Goal: Information Seeking & Learning: Learn about a topic

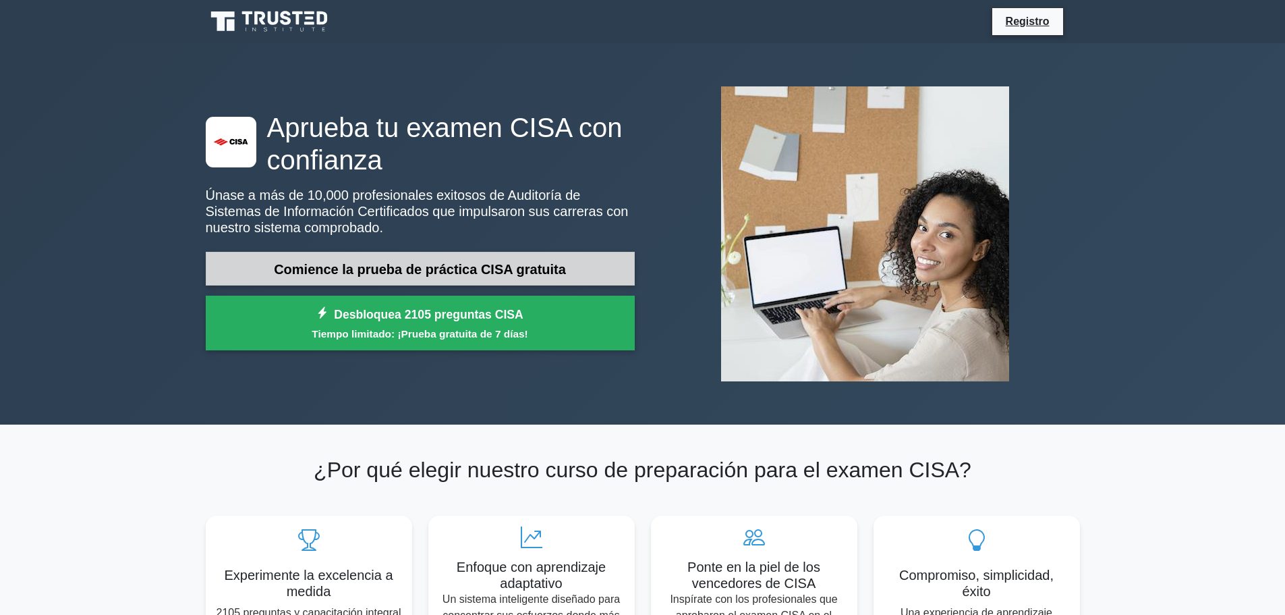
click at [449, 266] on font "Comience la prueba de práctica CISA gratuita" at bounding box center [420, 269] width 292 height 15
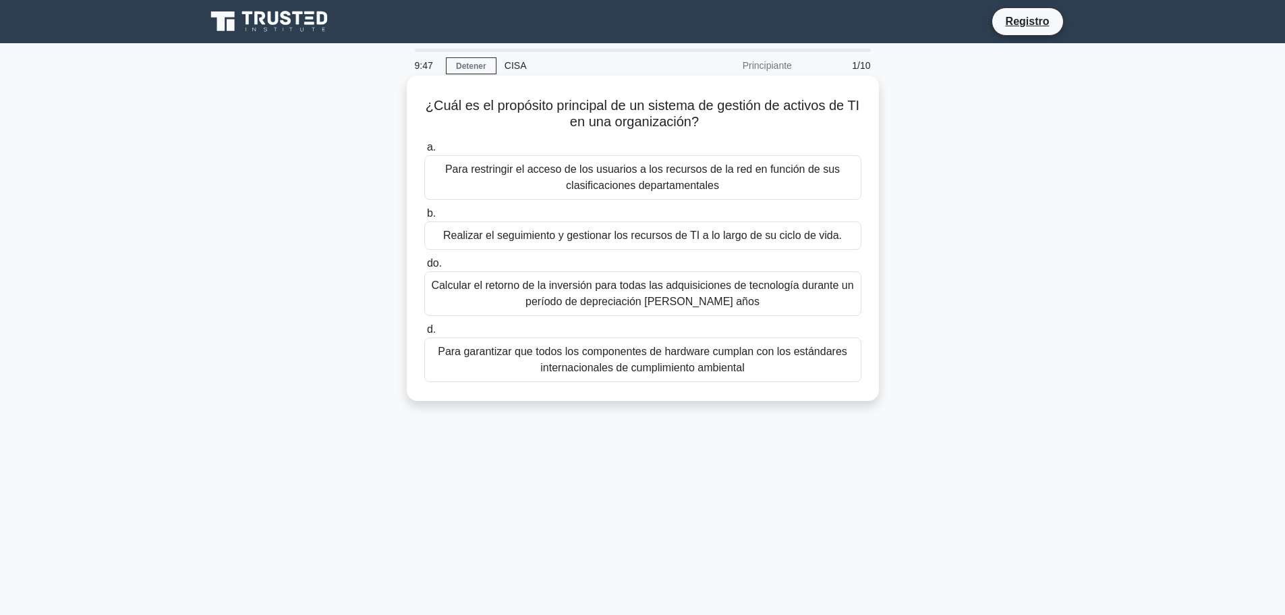
click at [613, 239] on font "Realizar el seguimiento y gestionar los recursos de TI a lo largo de su ciclo d…" at bounding box center [642, 234] width 399 height 11
click at [424, 218] on input "b. Realizar el seguimiento y gestionar los recursos de TI a lo largo de su cicl…" at bounding box center [424, 213] width 0 height 9
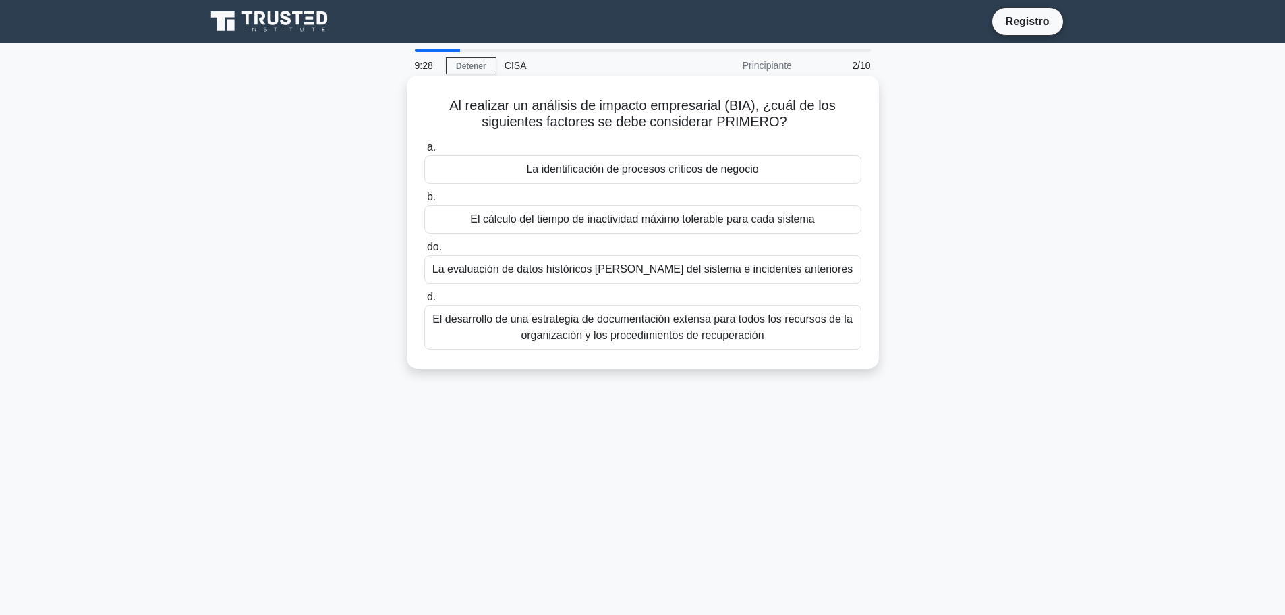
click at [675, 171] on font "La identificación de procesos críticos de negocio" at bounding box center [642, 168] width 232 height 11
click at [424, 152] on input "a. La identificación de procesos críticos de negocio" at bounding box center [424, 147] width 0 height 9
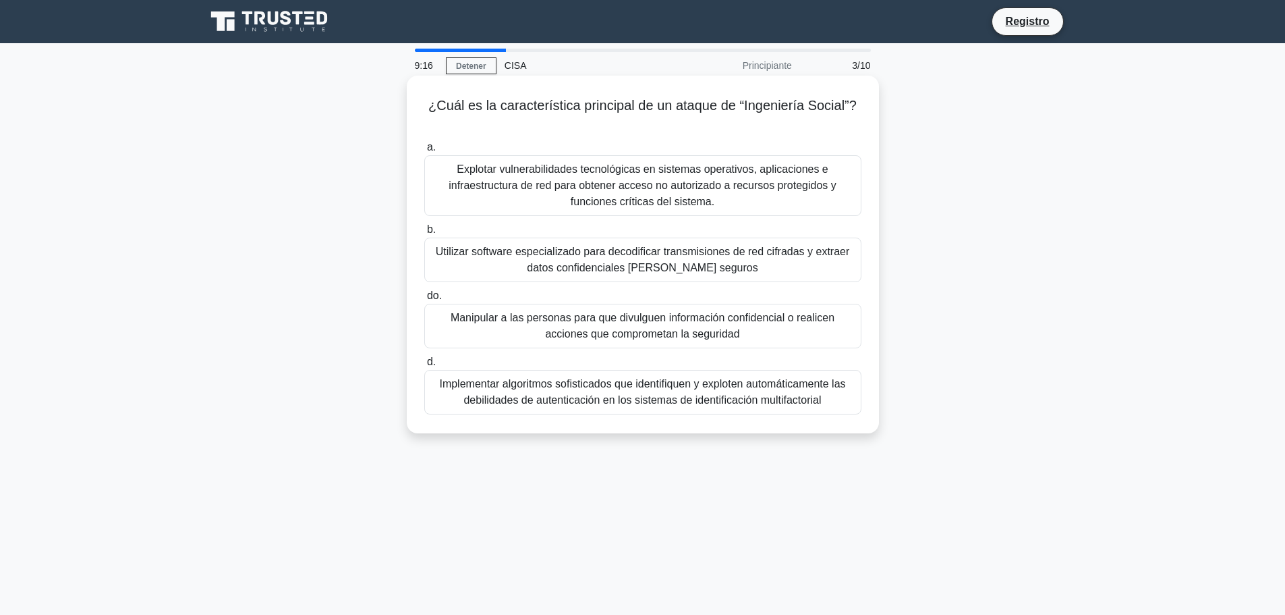
click at [663, 328] on font "Manipular a las personas para que divulguen información confidencial o realicen…" at bounding box center [643, 326] width 384 height 28
click at [424, 300] on input "do. Manipular a las personas para que divulguen información confidencial o real…" at bounding box center [424, 296] width 0 height 9
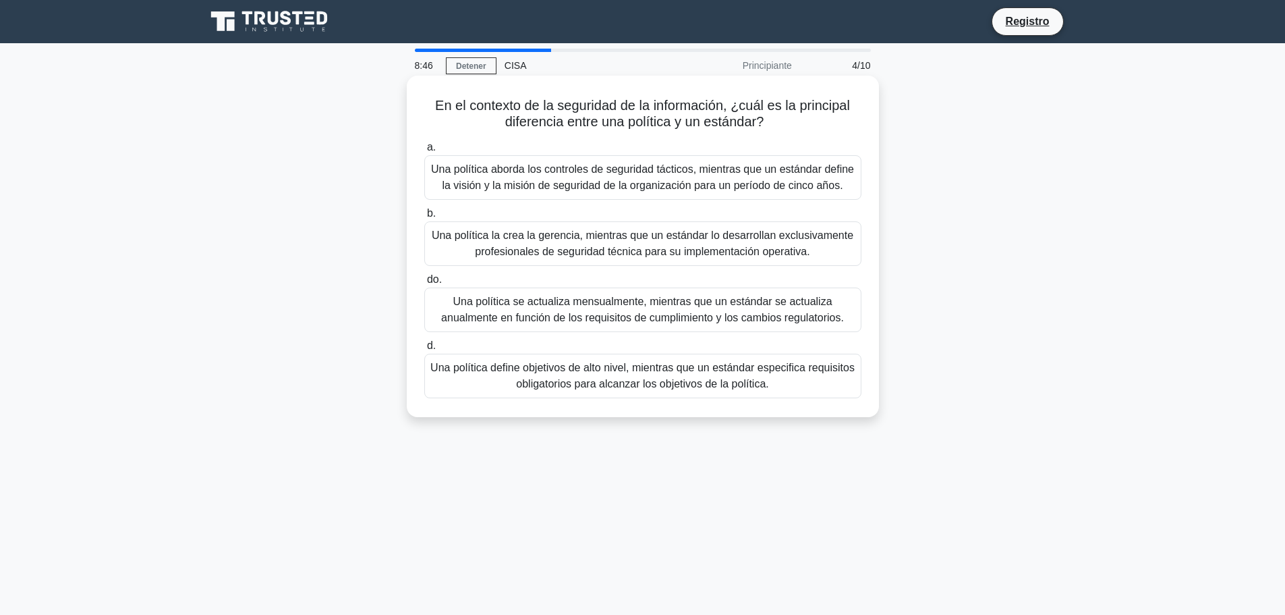
click at [646, 375] on font "Una política define objetivos de alto nivel, mientras que un estándar especific…" at bounding box center [643, 376] width 424 height 28
click at [424, 350] on input "d. Una política define objetivos de alto nivel, mientras que un estándar especi…" at bounding box center [424, 345] width 0 height 9
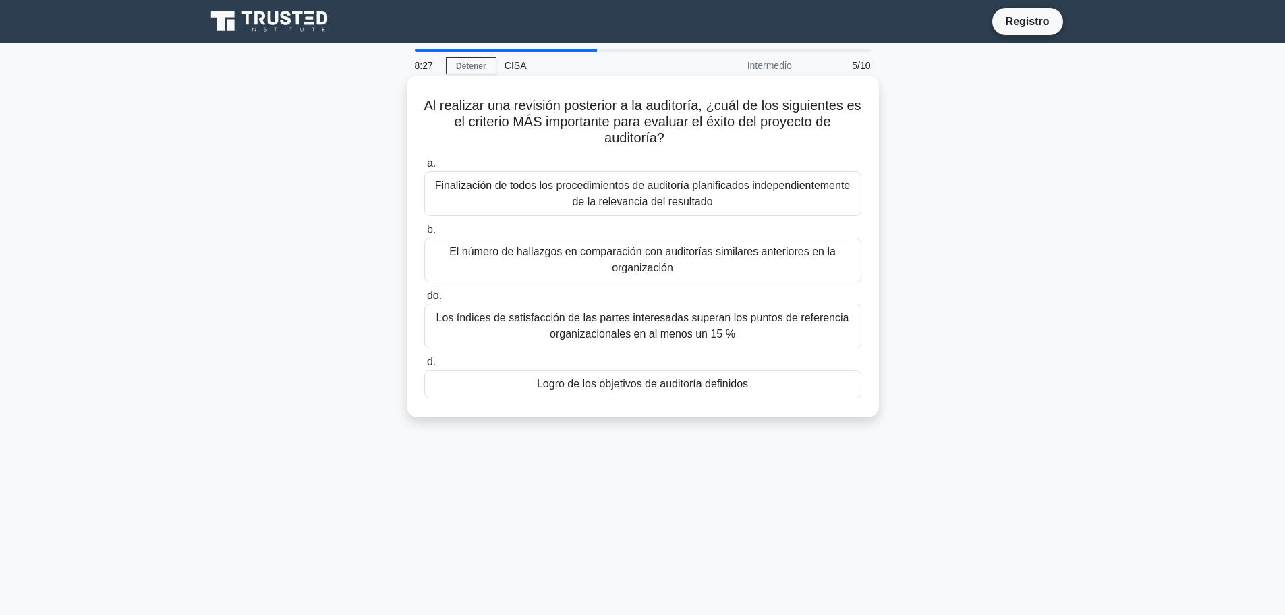
click at [688, 381] on font "Logro de los objetivos de auditoría definidos" at bounding box center [642, 383] width 211 height 11
click at [424, 366] on input "d. Logro de los objetivos de auditoría definidos" at bounding box center [424, 362] width 0 height 9
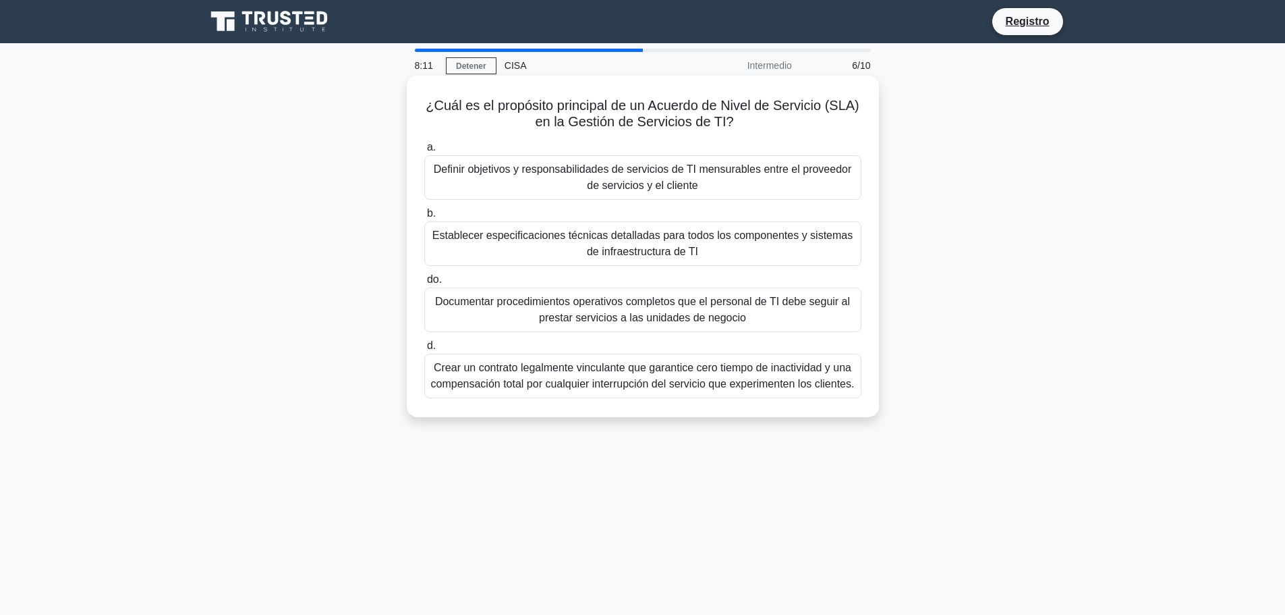
click at [609, 182] on font "Definir objetivos y responsabilidades de servicios de TI mensurables entre el p…" at bounding box center [643, 177] width 418 height 28
click at [424, 152] on input "a. Definir objetivos y responsabilidades de servicios de TI mensurables entre e…" at bounding box center [424, 147] width 0 height 9
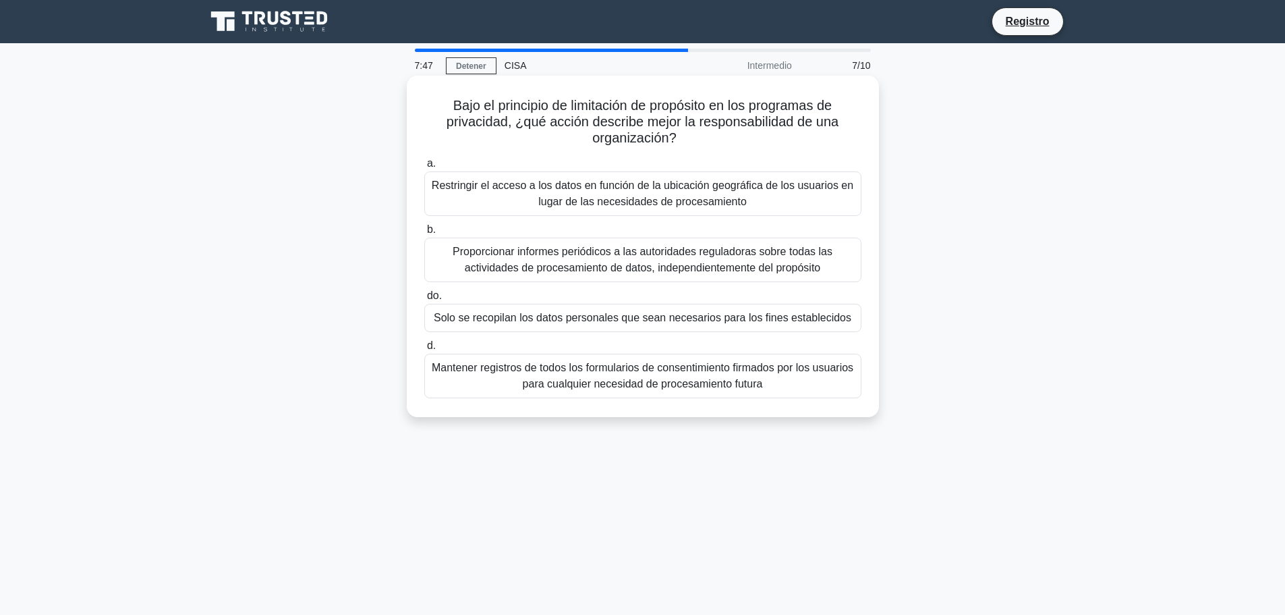
click at [690, 317] on font "Solo se recopilan los datos personales que sean necesarios para los fines estab…" at bounding box center [643, 317] width 418 height 11
click at [424, 300] on input "do. Solo se recopilan los datos personales que sean necesarios para los fines e…" at bounding box center [424, 296] width 0 height 9
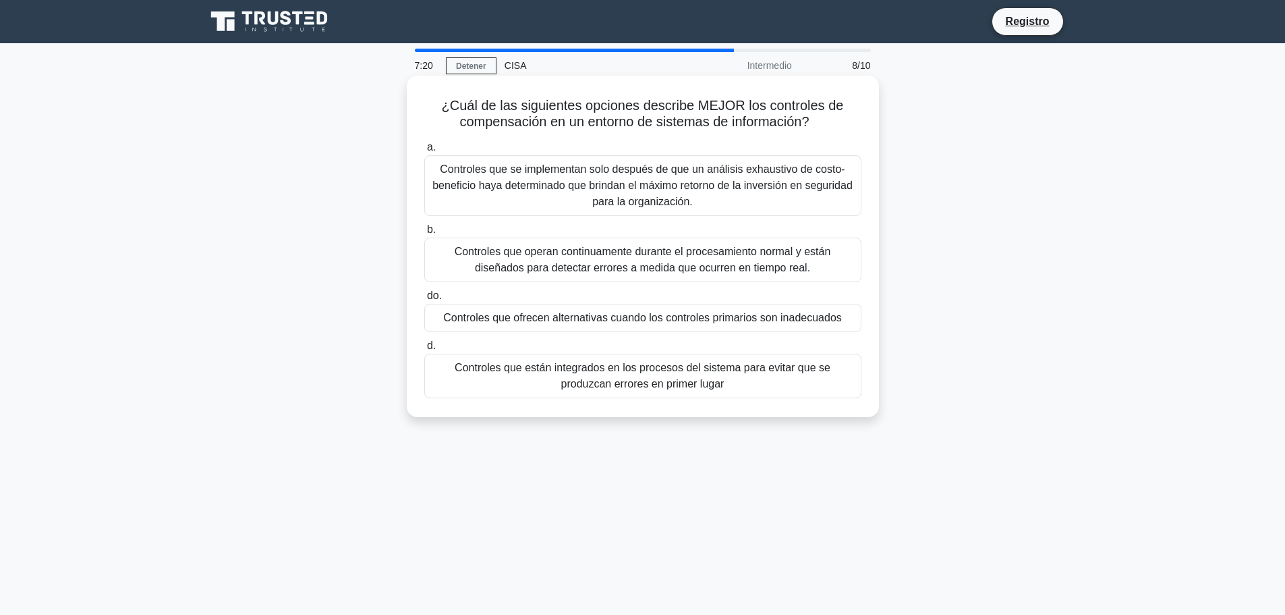
click at [677, 380] on font "Controles que están integrados en los procesos del sistema para evitar que se p…" at bounding box center [643, 376] width 376 height 28
click at [424, 350] on input "d. Controles que están integrados en los procesos del sistema para evitar que s…" at bounding box center [424, 345] width 0 height 9
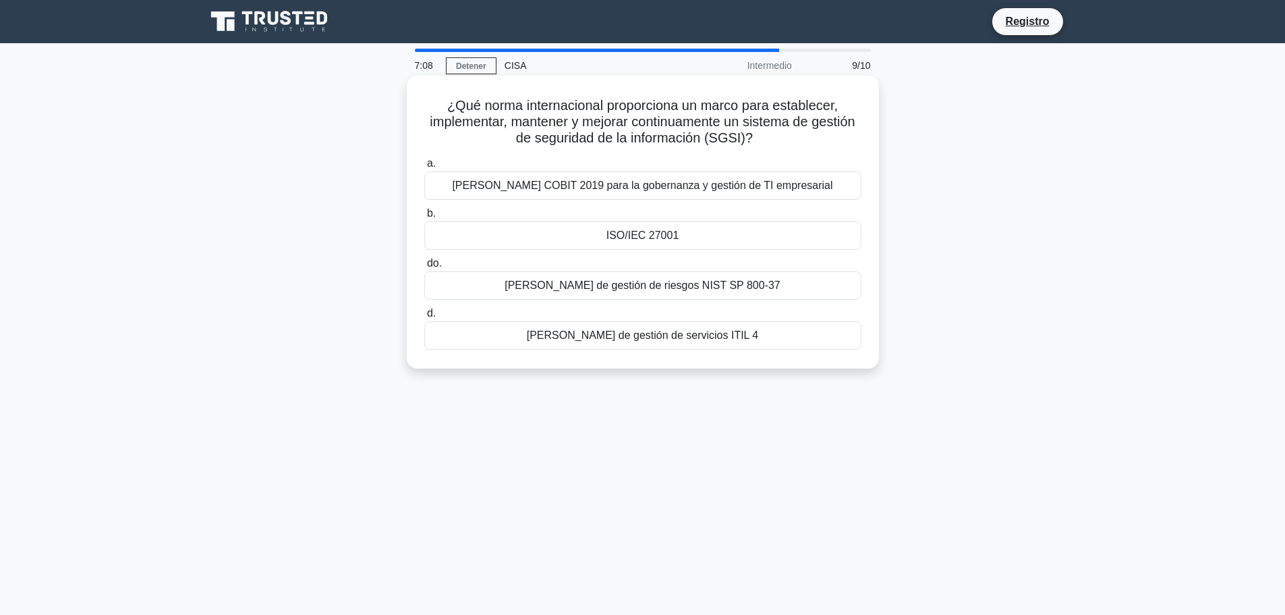
click at [676, 235] on font "ISO/IEC 27001" at bounding box center [643, 234] width 73 height 11
click at [424, 218] on input "b. ISO/IEC 27001" at bounding box center [424, 213] width 0 height 9
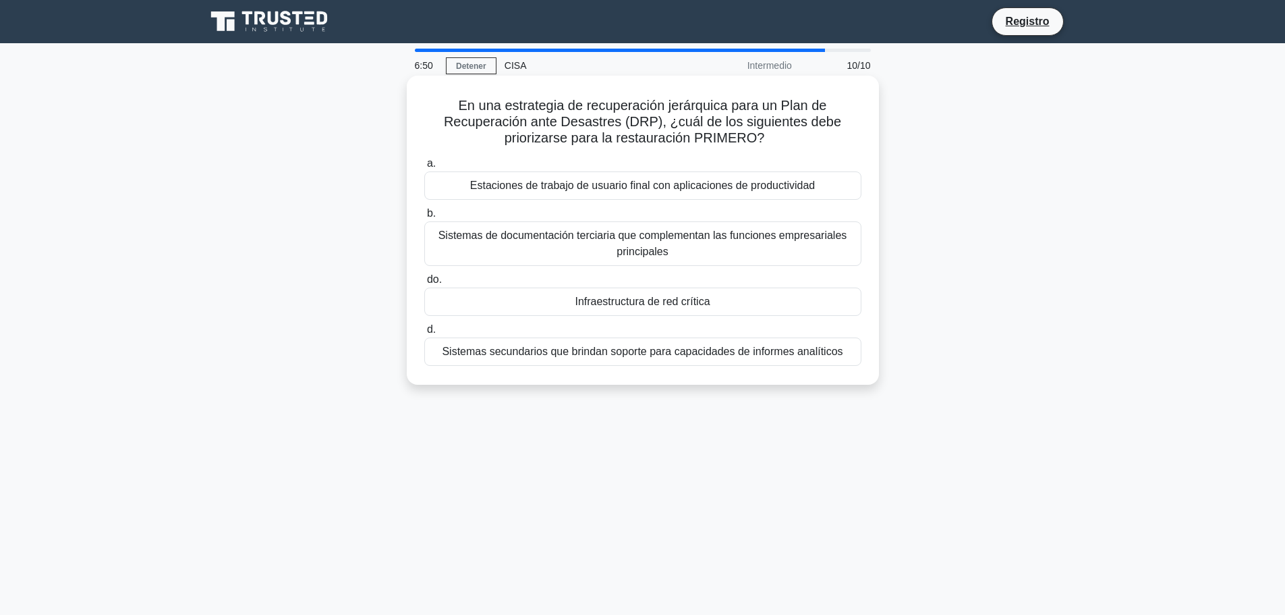
click at [738, 301] on div "Infraestructura de red crítica" at bounding box center [642, 301] width 437 height 28
click at [424, 284] on input "do. Infraestructura de red crítica" at bounding box center [424, 279] width 0 height 9
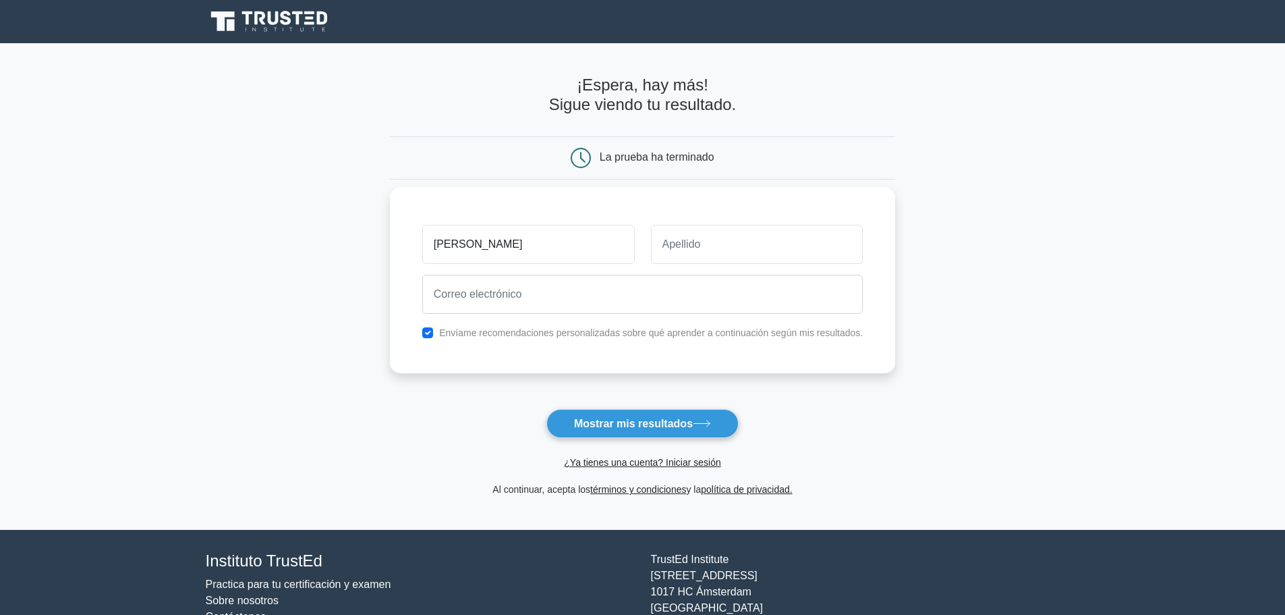
type input "Jorge"
click at [714, 256] on input "text" at bounding box center [757, 244] width 213 height 39
type input "Carrizo"
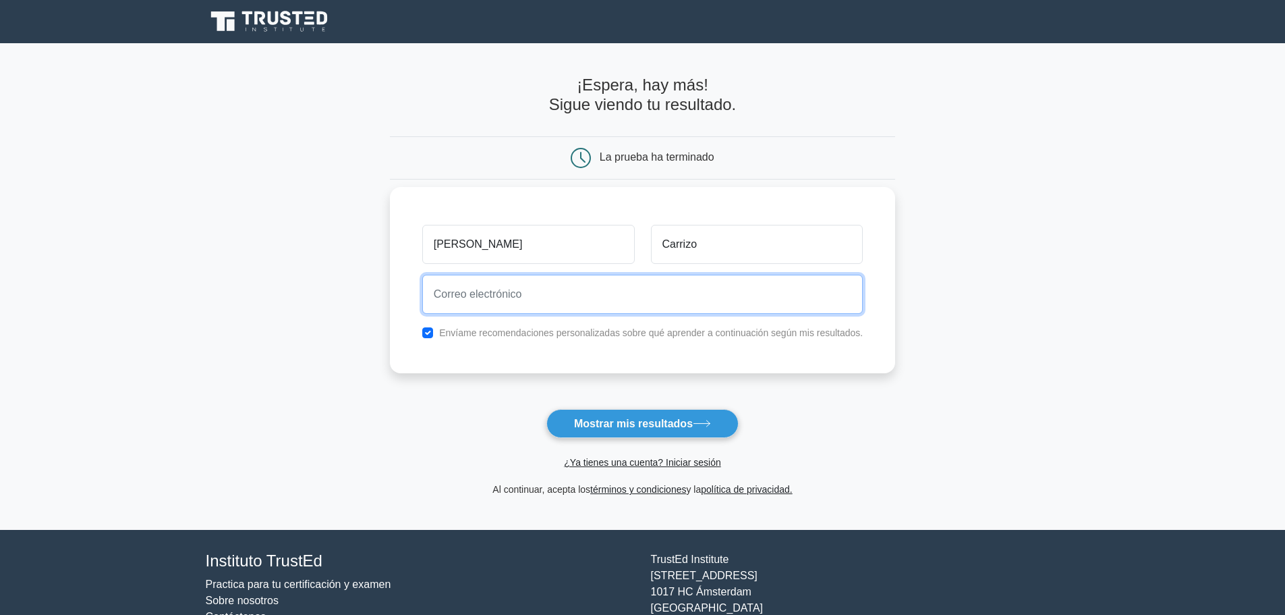
click at [663, 296] on input "email" at bounding box center [642, 294] width 441 height 39
type input "coastmindart@gmail.com"
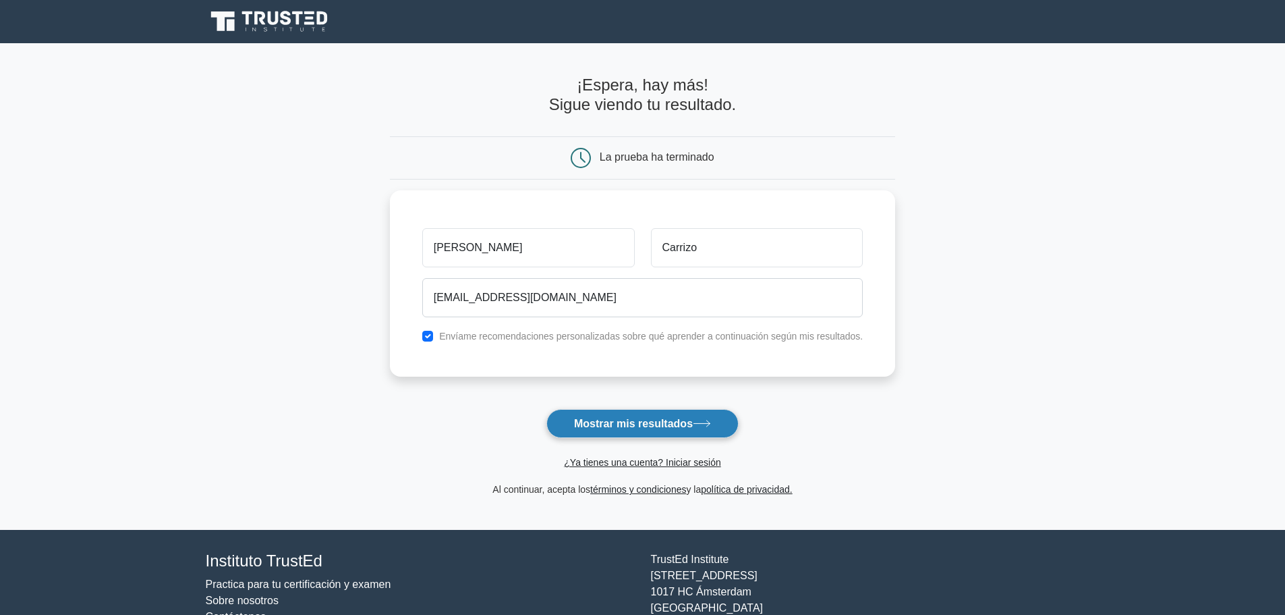
click at [636, 426] on font "Mostrar mis resultados" at bounding box center [633, 423] width 119 height 11
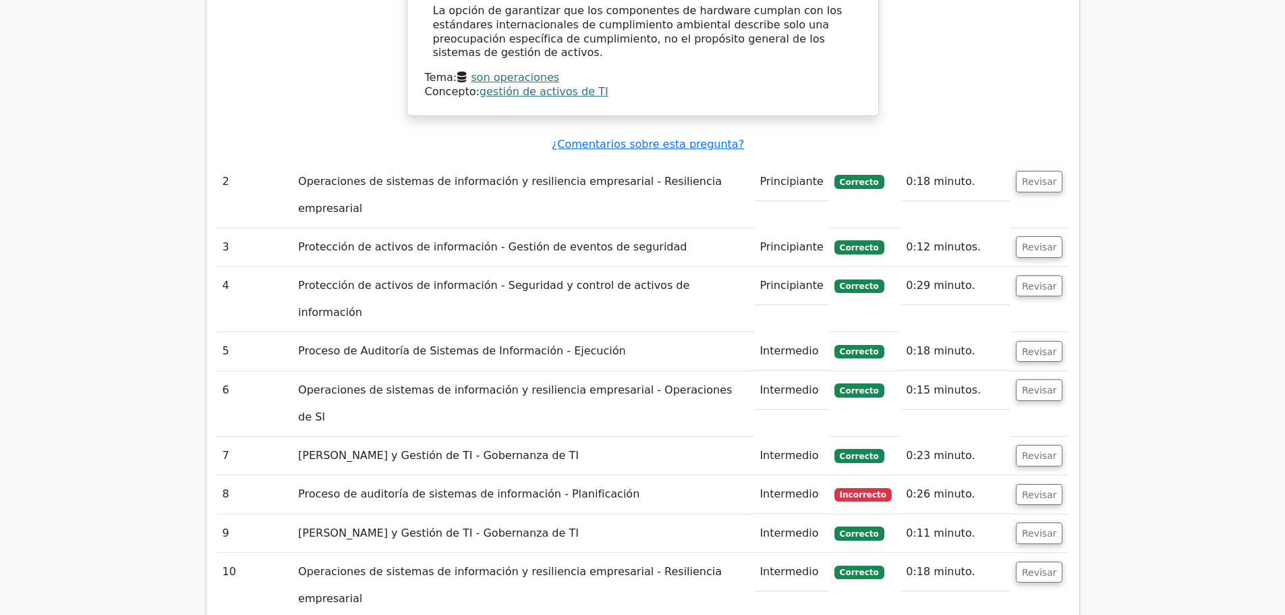
scroll to position [1889, 0]
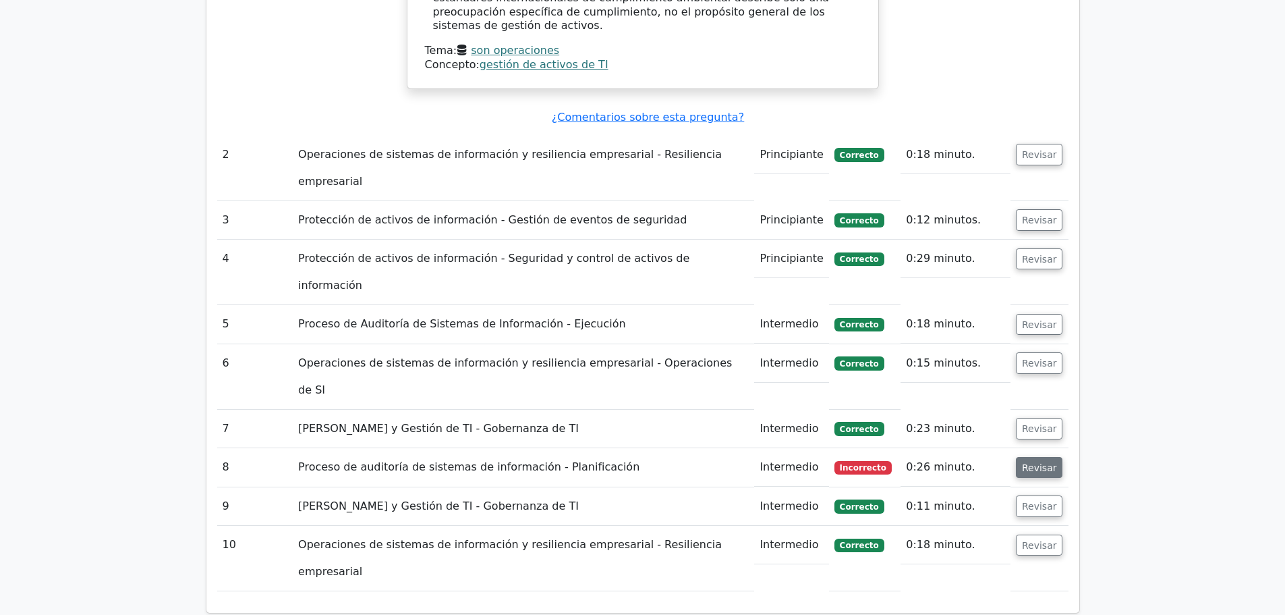
click at [1033, 462] on font "Revisar" at bounding box center [1039, 467] width 35 height 11
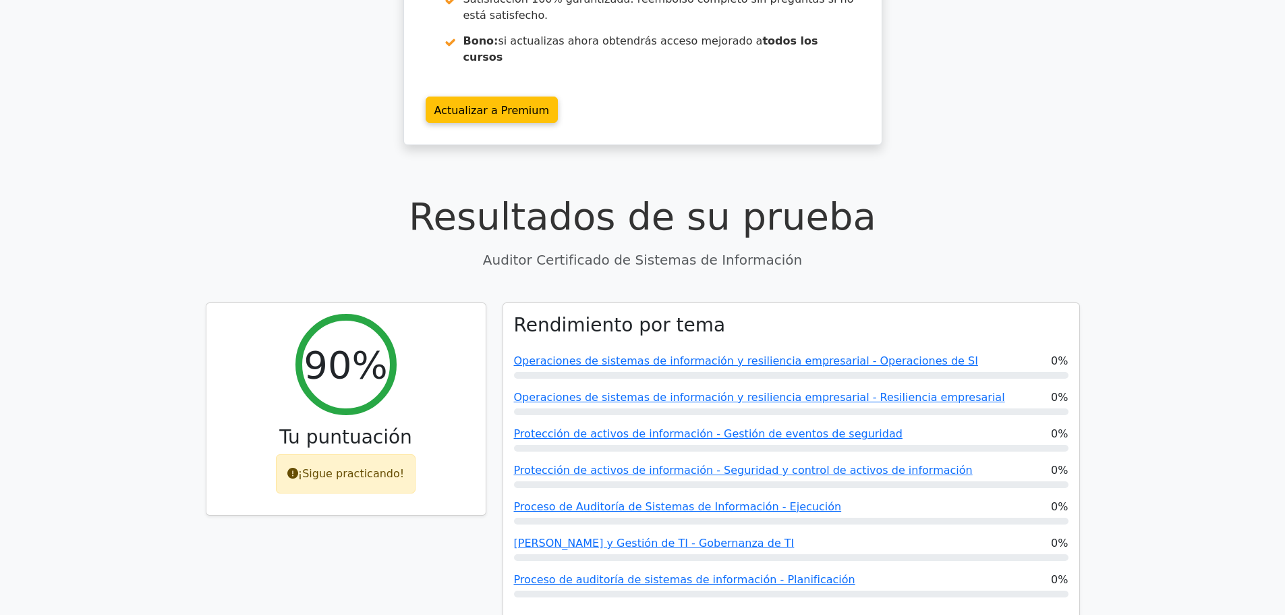
scroll to position [270, 0]
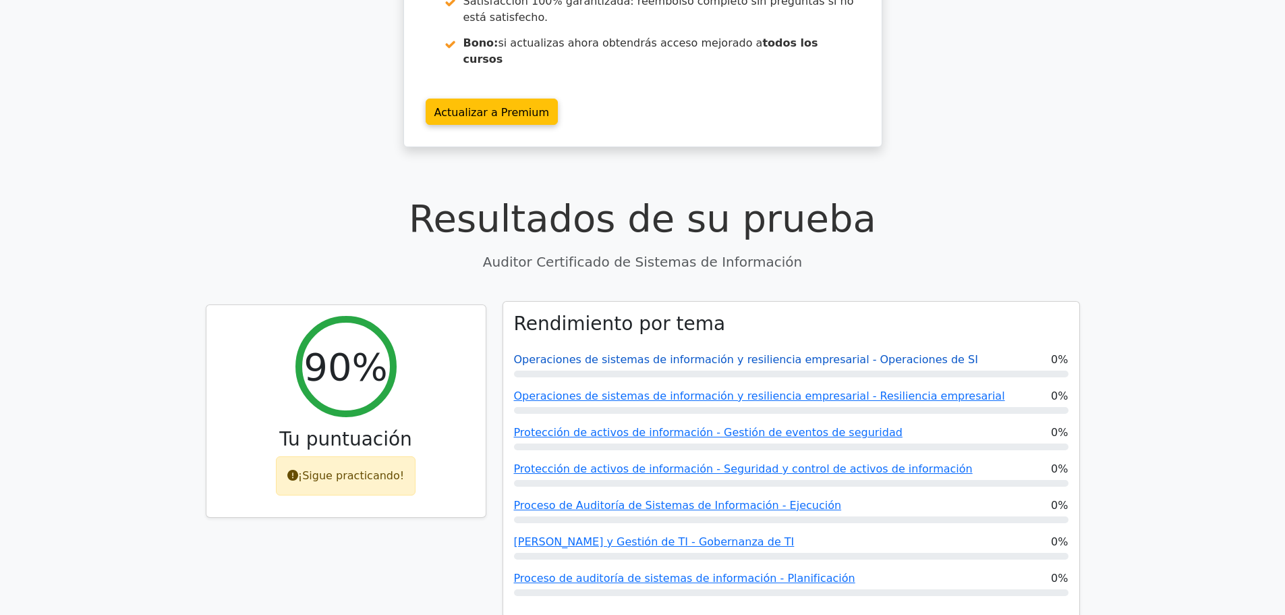
click at [685, 353] on font "Operaciones de sistemas de información y resiliencia empresarial - Operaciones …" at bounding box center [746, 359] width 464 height 13
